Goal: Transaction & Acquisition: Book appointment/travel/reservation

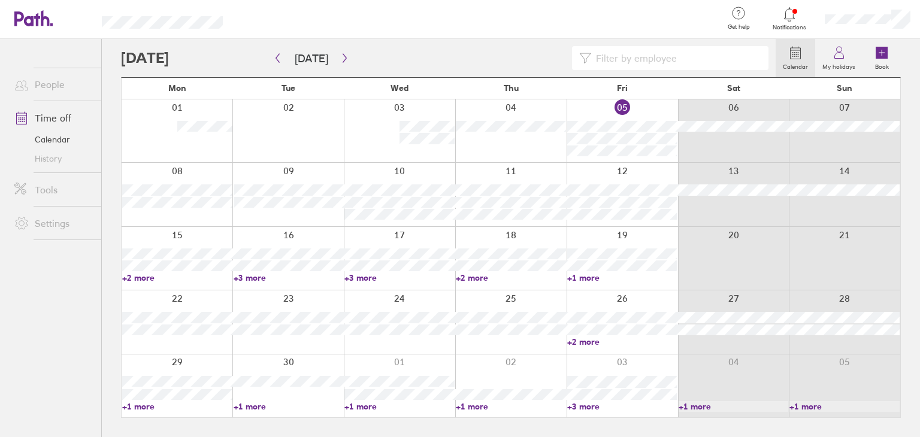
click at [594, 279] on link "+1 more" at bounding box center [622, 277] width 110 height 11
click at [340, 59] on icon "button" at bounding box center [344, 58] width 9 height 10
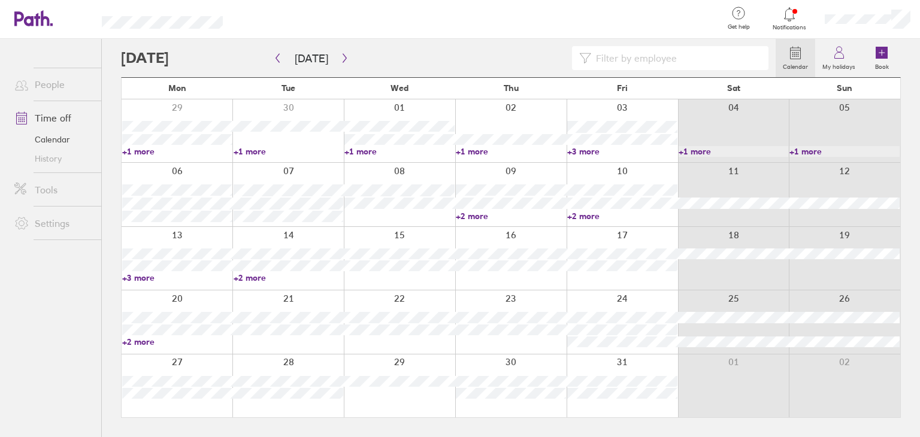
click at [369, 154] on link "+1 more" at bounding box center [399, 151] width 110 height 11
click at [277, 58] on icon "button" at bounding box center [277, 58] width 9 height 10
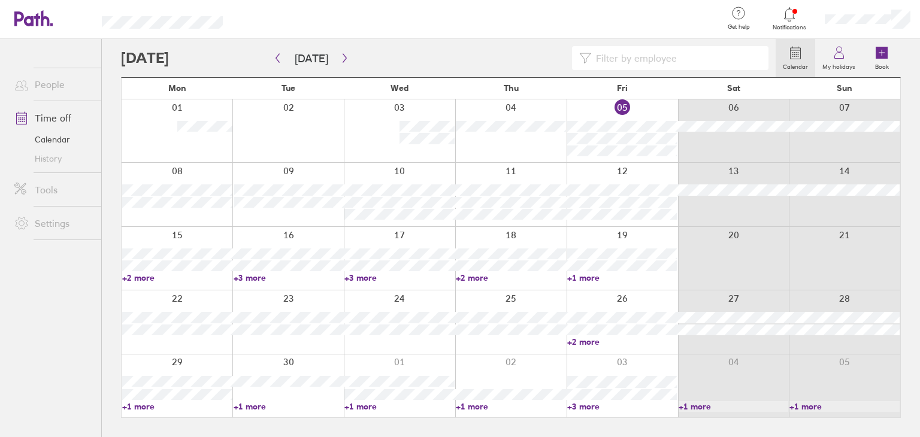
click at [62, 112] on link "Time off" at bounding box center [53, 118] width 96 height 24
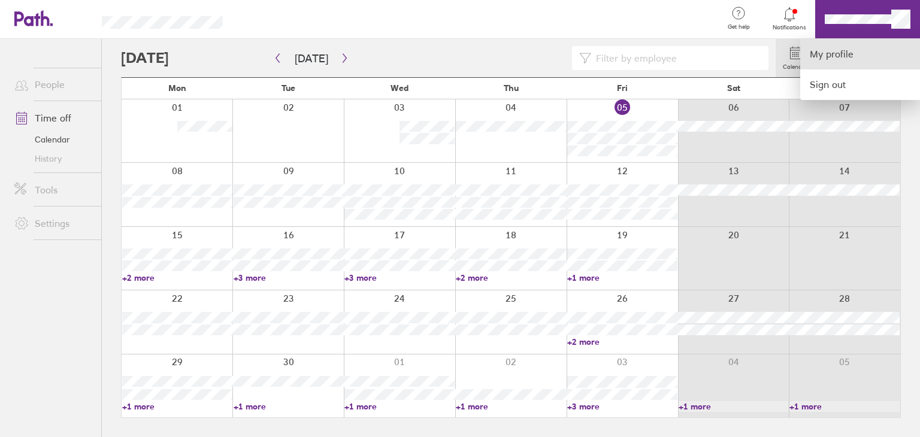
click at [808, 51] on link "My profile" at bounding box center [860, 54] width 120 height 31
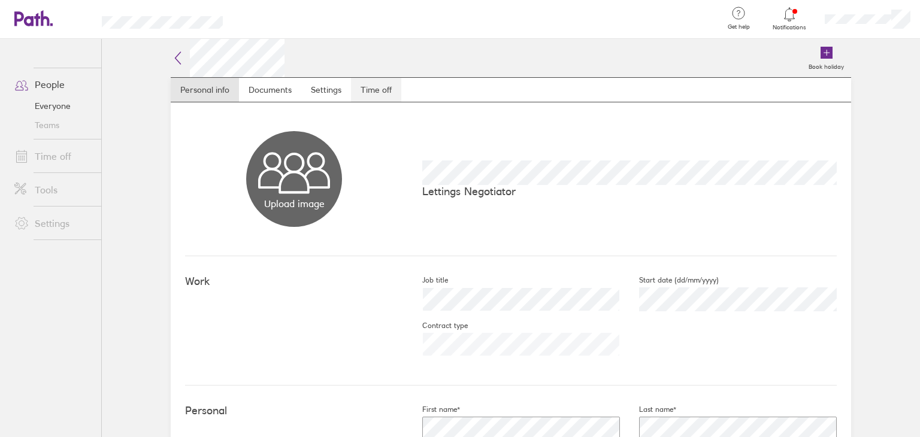
click at [355, 87] on link "Time off" at bounding box center [376, 90] width 50 height 24
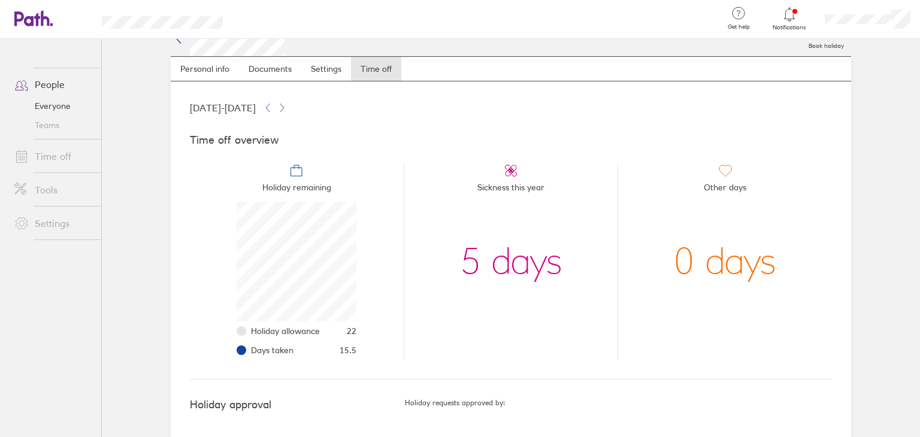
scroll to position [41, 0]
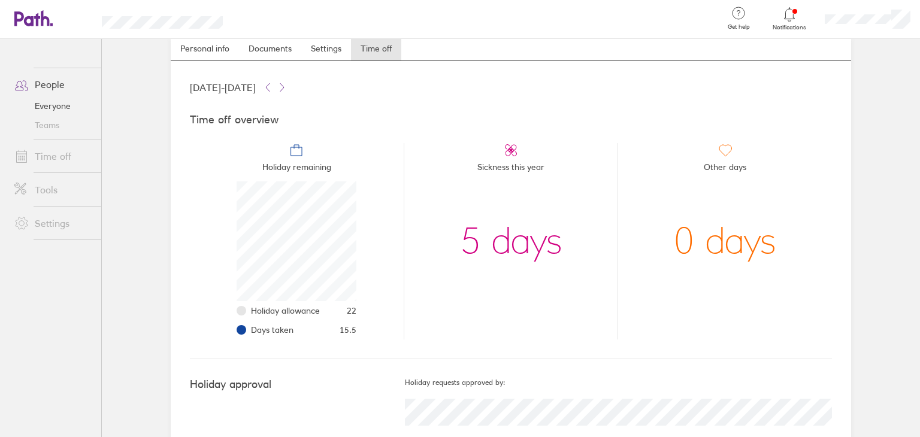
click at [28, 17] on icon at bounding box center [27, 18] width 26 height 14
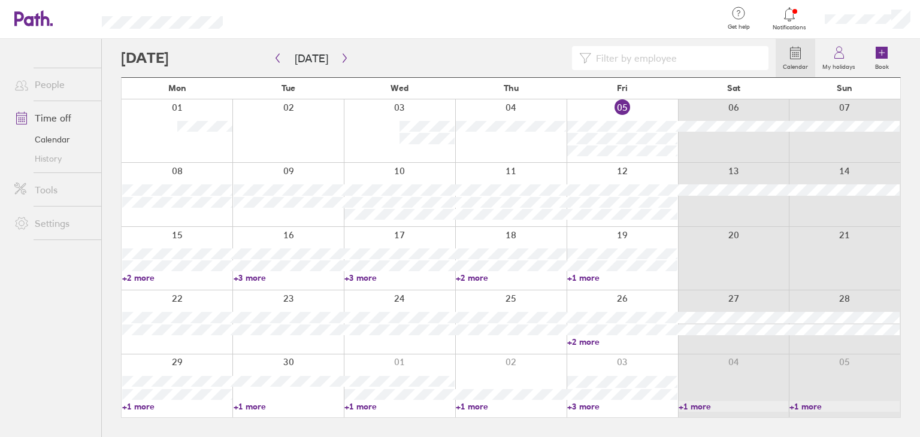
click at [663, 178] on div at bounding box center [621, 194] width 111 height 63
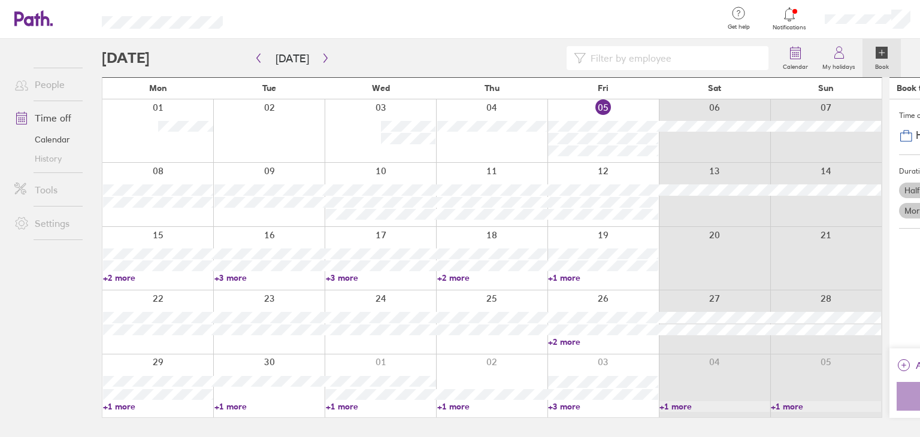
click at [770, 178] on div at bounding box center [825, 194] width 111 height 63
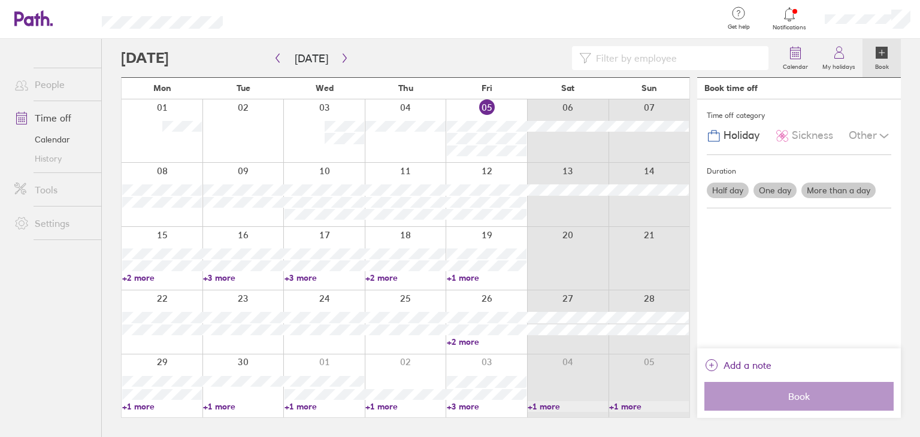
click at [719, 186] on label "Half day" at bounding box center [728, 191] width 42 height 16
click at [0, 0] on input "Half day" at bounding box center [0, 0] width 0 height 0
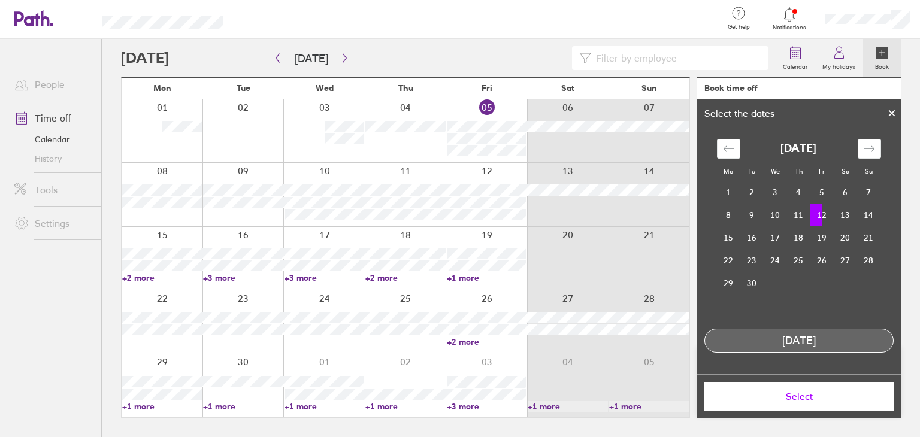
click at [822, 217] on td "12" at bounding box center [821, 215] width 23 height 23
click at [828, 217] on td "12" at bounding box center [821, 215] width 23 height 23
click at [823, 213] on td "12" at bounding box center [821, 215] width 23 height 23
click at [814, 396] on span "Select" at bounding box center [799, 396] width 172 height 11
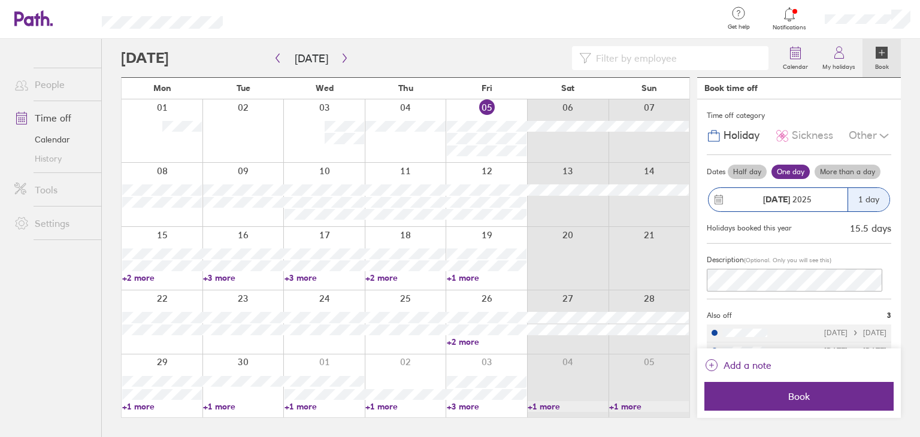
click at [860, 202] on div "1 day" at bounding box center [868, 199] width 42 height 23
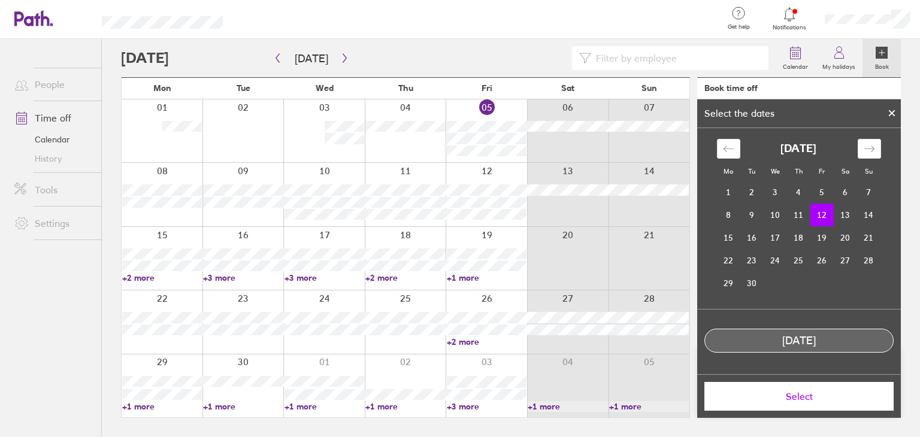
click at [828, 216] on td "12" at bounding box center [821, 215] width 23 height 23
click at [897, 111] on div at bounding box center [892, 113] width 18 height 20
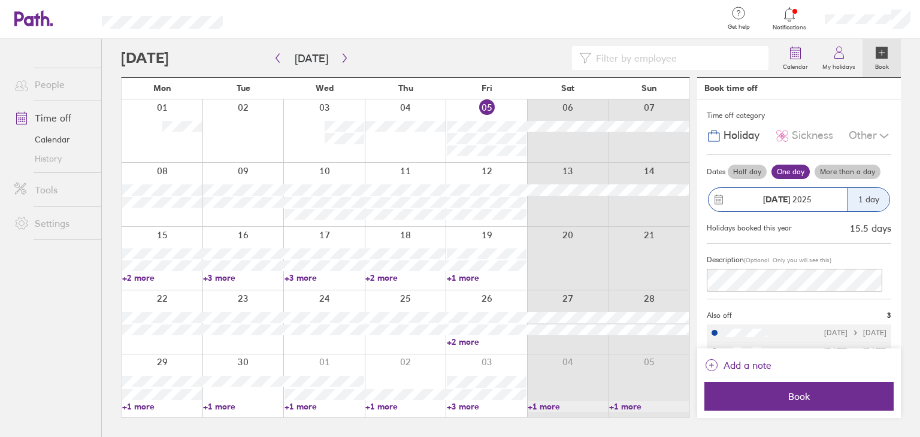
click at [847, 198] on div "1 day" at bounding box center [868, 199] width 42 height 23
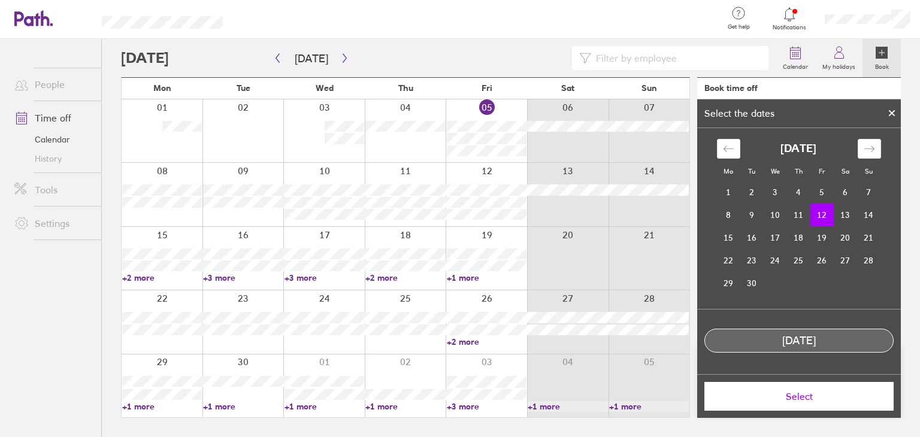
click at [894, 108] on div at bounding box center [892, 113] width 18 height 20
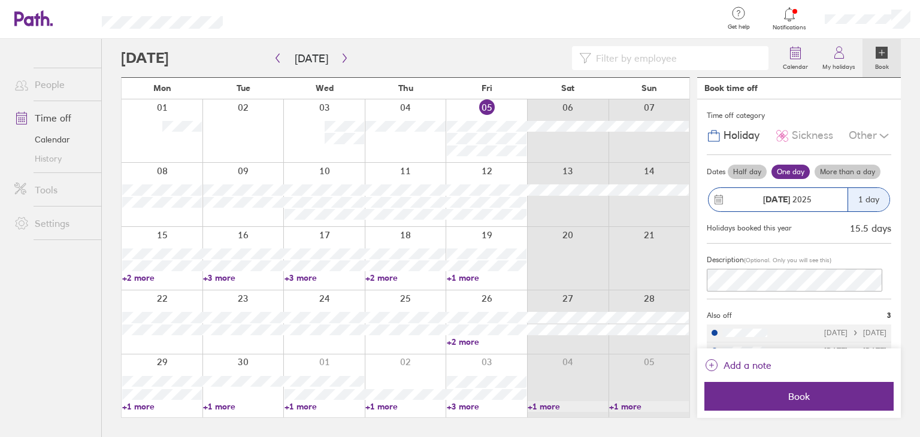
click at [754, 178] on label "Half day" at bounding box center [747, 172] width 39 height 14
click at [0, 0] on input "Half day" at bounding box center [0, 0] width 0 height 0
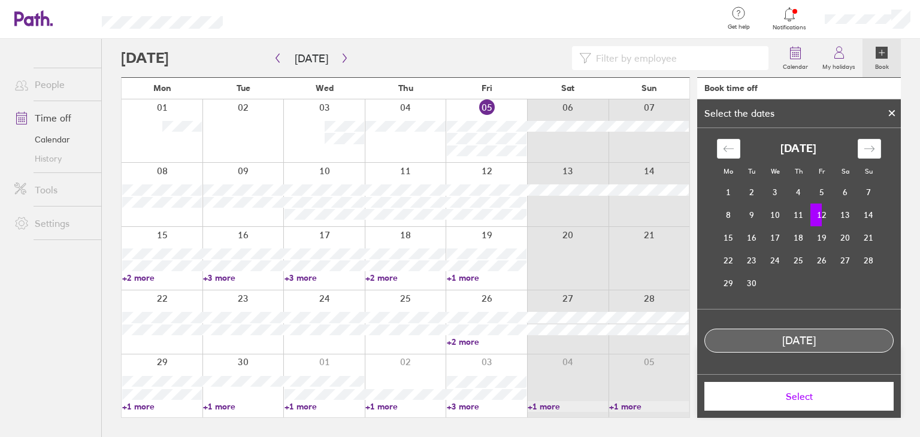
click at [813, 217] on td "12" at bounding box center [821, 215] width 23 height 23
click at [800, 395] on span "Select" at bounding box center [799, 396] width 172 height 11
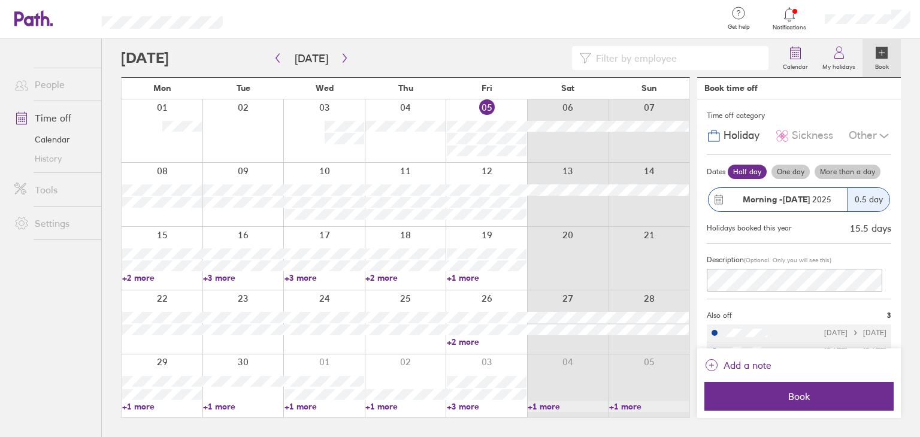
click at [768, 202] on strong "Morning -" at bounding box center [763, 199] width 40 height 11
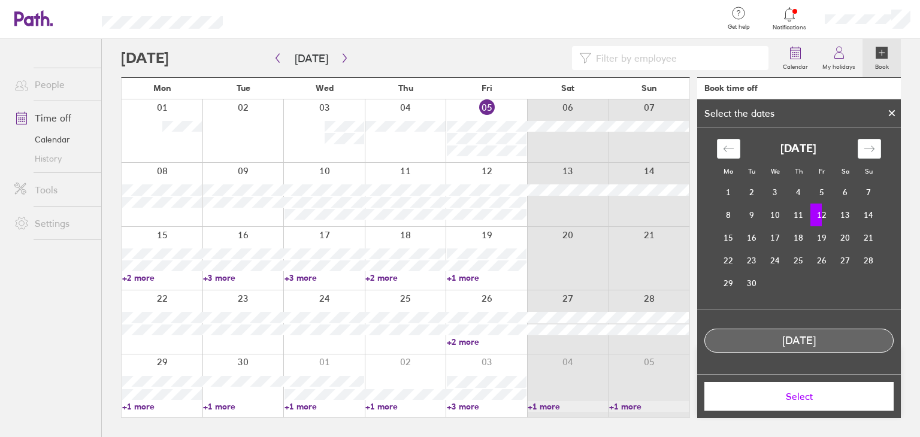
click at [828, 337] on div "[DATE]" at bounding box center [799, 341] width 188 height 13
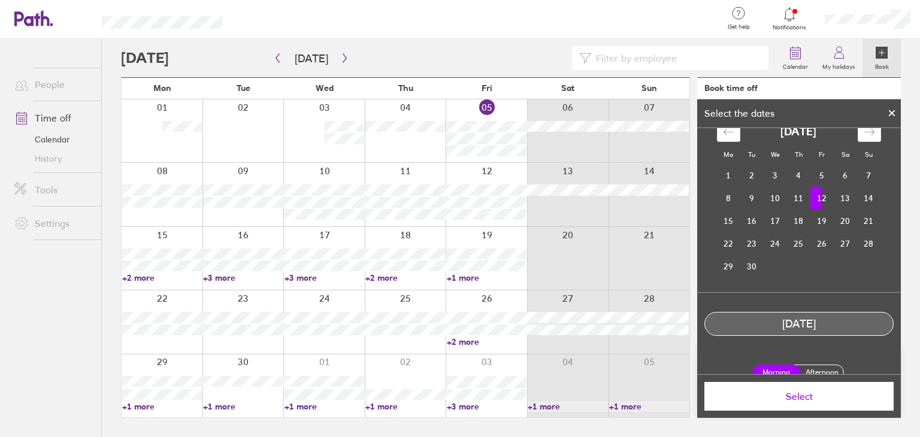
scroll to position [31, 0]
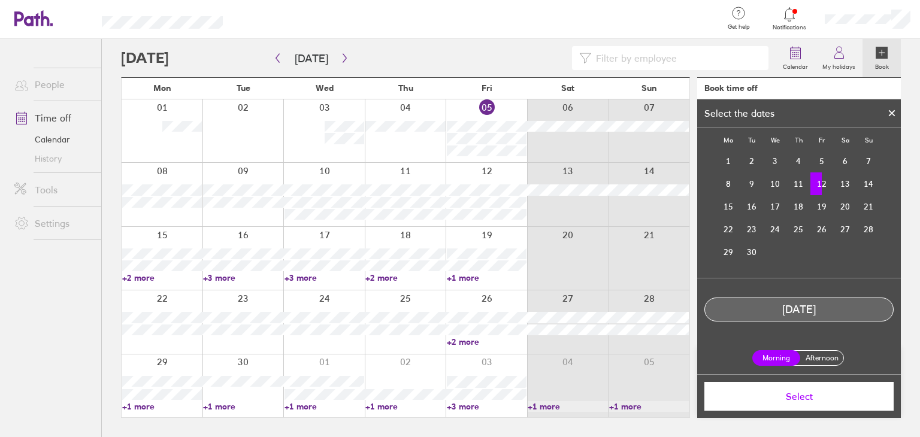
click at [816, 357] on label "Afternoon" at bounding box center [822, 358] width 48 height 14
click at [0, 0] on input "Afternoon" at bounding box center [0, 0] width 0 height 0
click at [807, 397] on span "Select" at bounding box center [799, 396] width 172 height 11
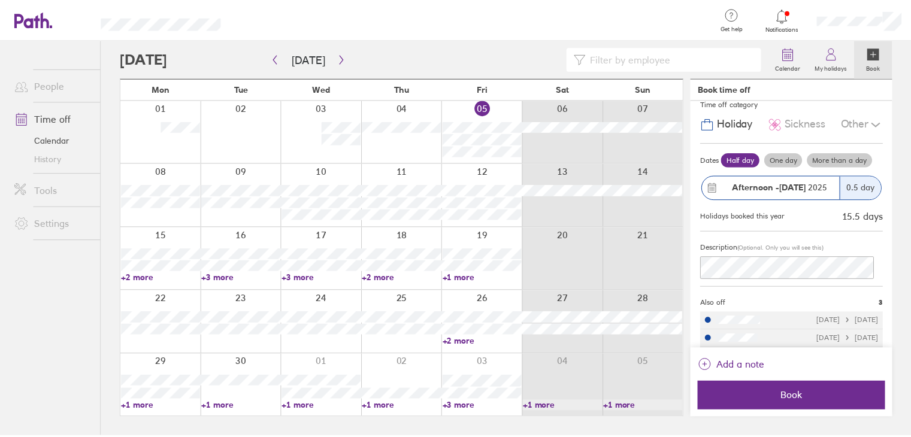
scroll to position [0, 0]
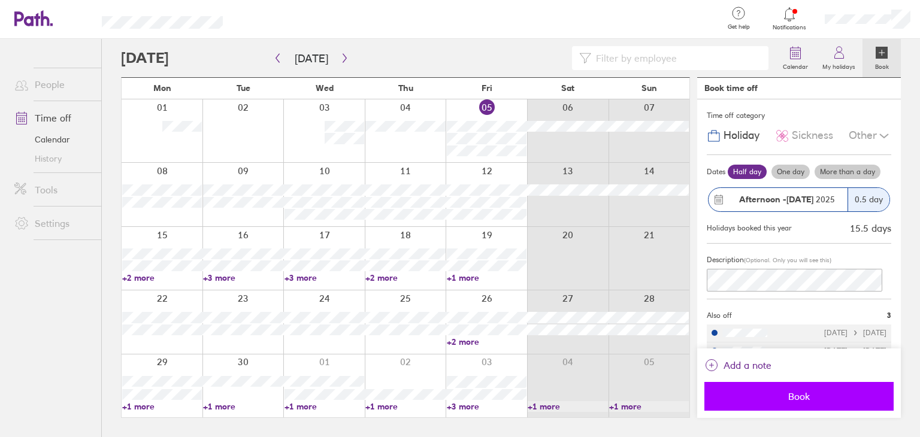
click at [814, 390] on button "Book" at bounding box center [798, 396] width 189 height 29
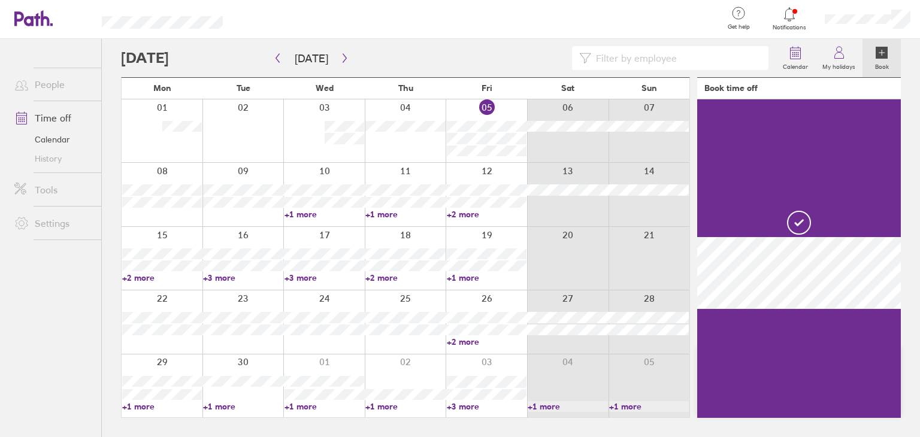
click at [456, 216] on link "+2 more" at bounding box center [487, 214] width 80 height 11
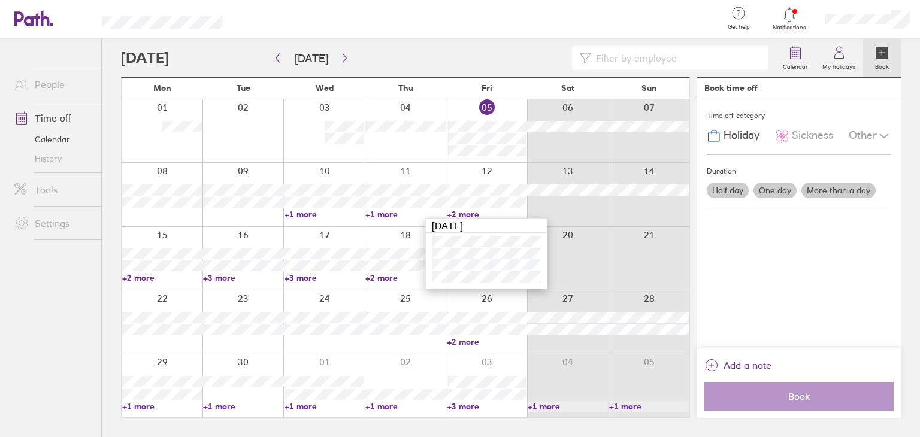
click at [456, 216] on link "+2 more" at bounding box center [487, 214] width 80 height 11
drag, startPoint x: 352, startPoint y: 63, endPoint x: 347, endPoint y: 59, distance: 6.8
click at [351, 62] on div at bounding box center [448, 58] width 654 height 24
click at [347, 59] on button "button" at bounding box center [344, 59] width 15 height 20
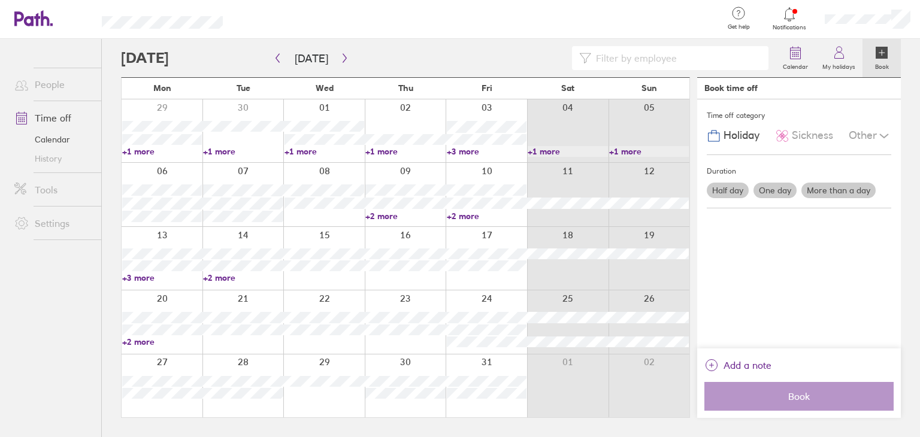
click at [134, 145] on div at bounding box center [162, 130] width 81 height 63
click at [137, 150] on link "+1 more" at bounding box center [162, 151] width 80 height 11
click at [242, 146] on div at bounding box center [242, 130] width 81 height 63
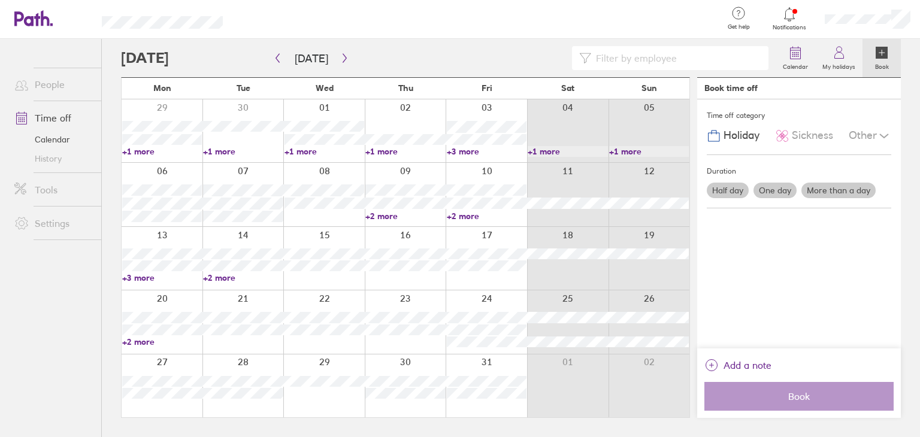
click at [255, 134] on div at bounding box center [242, 130] width 81 height 63
click at [254, 147] on link "+1 more" at bounding box center [243, 151] width 80 height 11
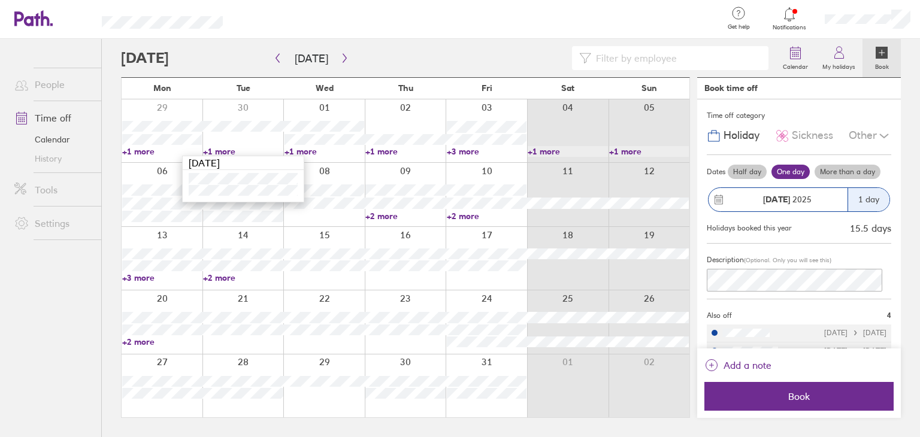
click at [255, 108] on div at bounding box center [242, 130] width 81 height 63
click at [359, 116] on div at bounding box center [323, 130] width 81 height 63
click at [305, 153] on link "+1 more" at bounding box center [324, 151] width 80 height 11
click at [275, 74] on div "Calendar My holidays Book" at bounding box center [511, 58] width 780 height 38
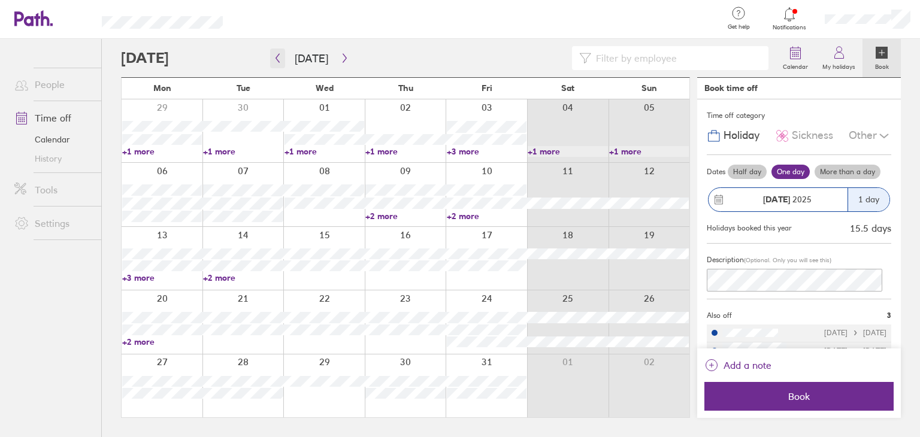
click at [277, 63] on button "button" at bounding box center [277, 59] width 15 height 20
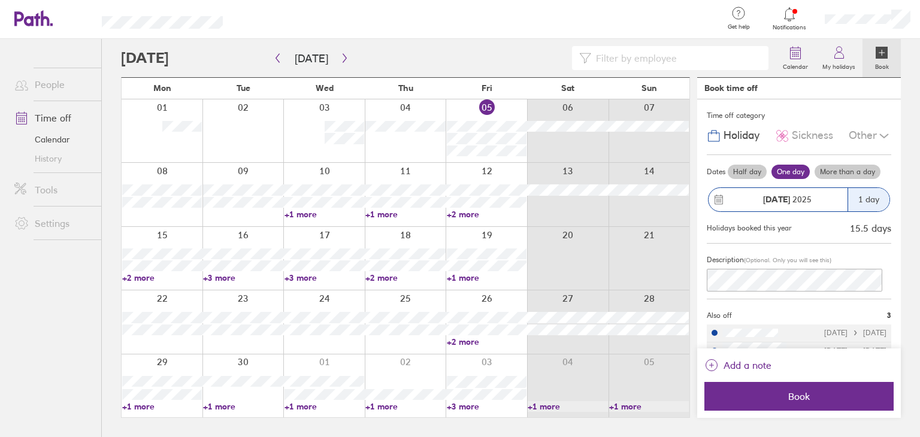
click at [297, 404] on link "+1 more" at bounding box center [324, 406] width 80 height 11
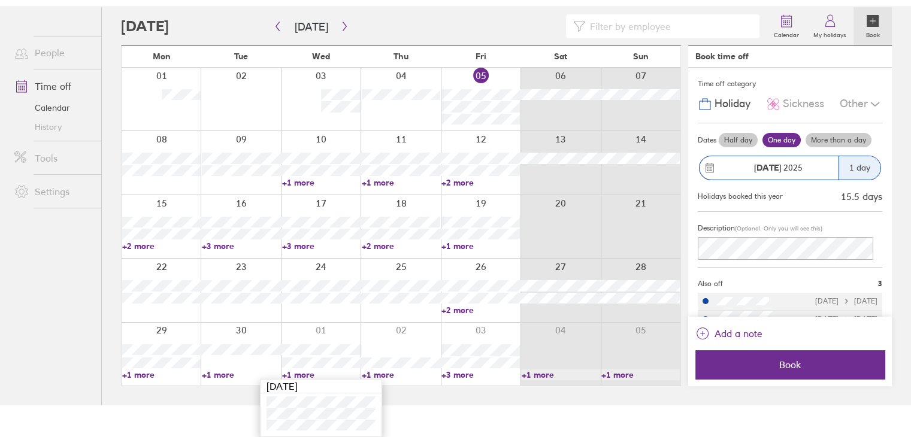
click at [307, 377] on link "+1 more" at bounding box center [321, 374] width 78 height 11
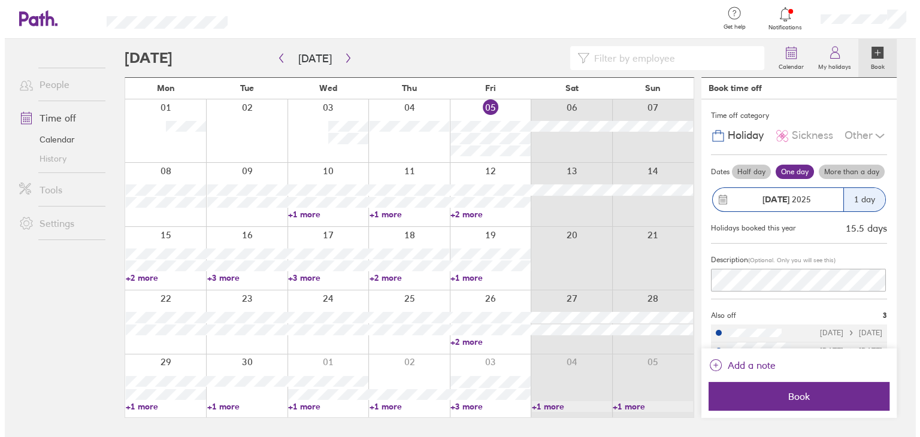
scroll to position [0, 0]
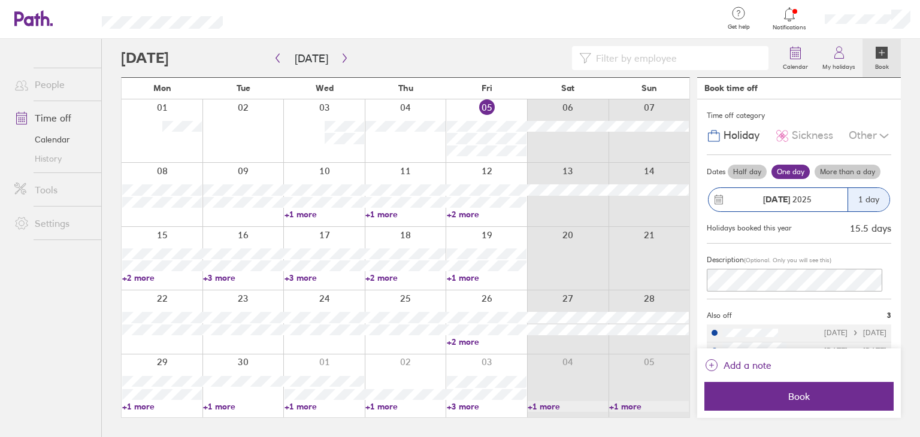
click at [477, 275] on link "+1 more" at bounding box center [487, 277] width 80 height 11
click at [222, 279] on link "+3 more" at bounding box center [243, 277] width 80 height 11
click at [228, 276] on link "+3 more" at bounding box center [243, 277] width 80 height 11
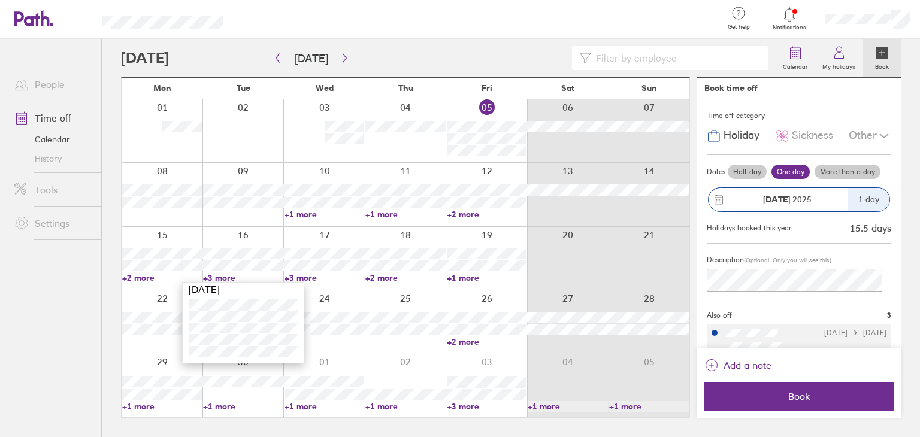
click at [228, 276] on link "+3 more" at bounding box center [243, 277] width 80 height 11
click at [378, 278] on link "+2 more" at bounding box center [405, 277] width 80 height 11
click at [344, 60] on icon "button" at bounding box center [344, 58] width 9 height 10
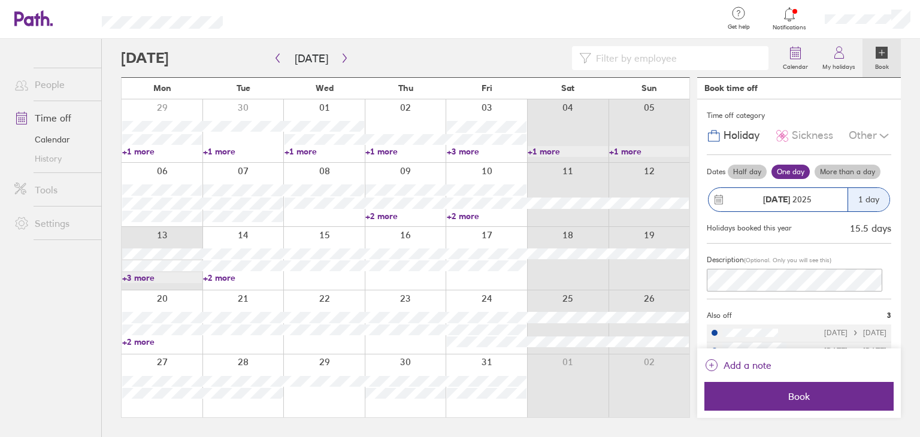
click at [135, 280] on link "+3 more" at bounding box center [162, 277] width 80 height 11
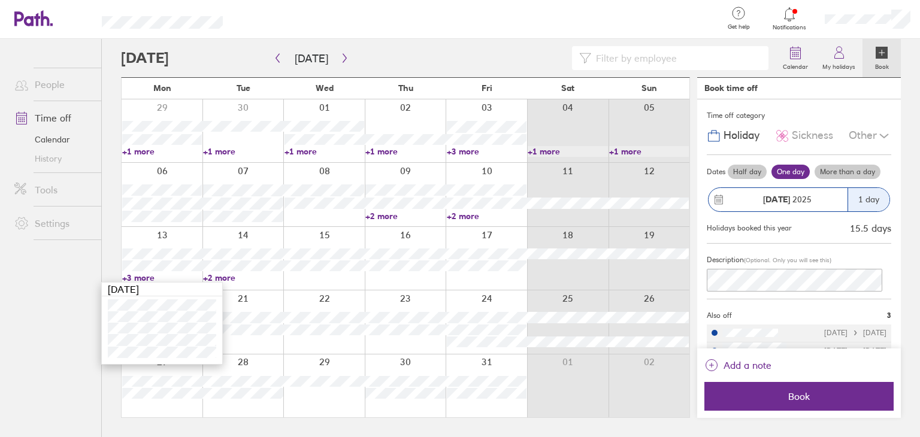
click at [135, 279] on link "+3 more" at bounding box center [162, 277] width 80 height 11
click at [284, 53] on button "button" at bounding box center [277, 59] width 15 height 20
